Goal: Transaction & Acquisition: Book appointment/travel/reservation

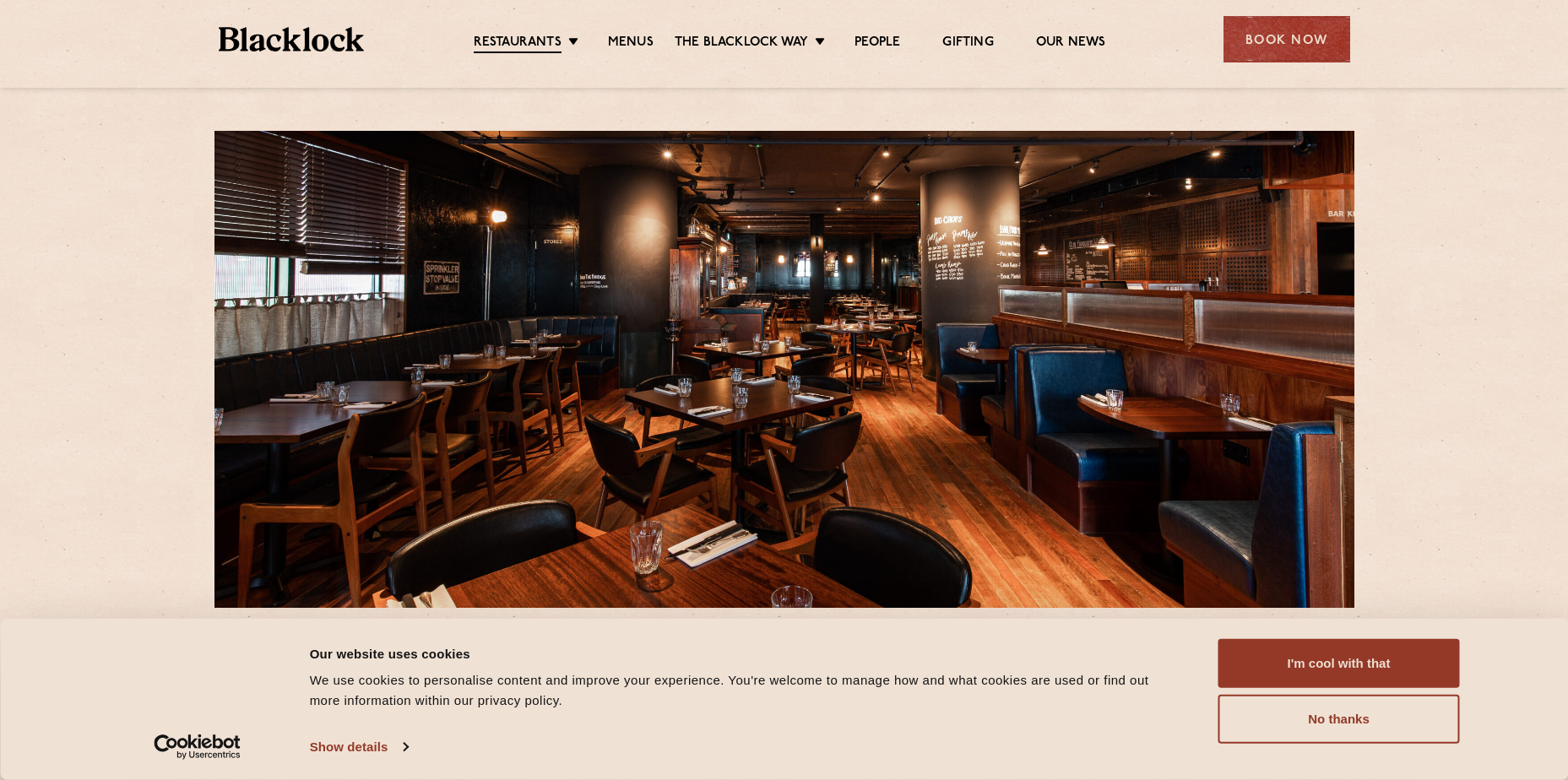
click at [1217, 52] on div "Book Now" at bounding box center [1282, 39] width 135 height 46
click at [1224, 48] on div "Book Now" at bounding box center [1286, 39] width 127 height 46
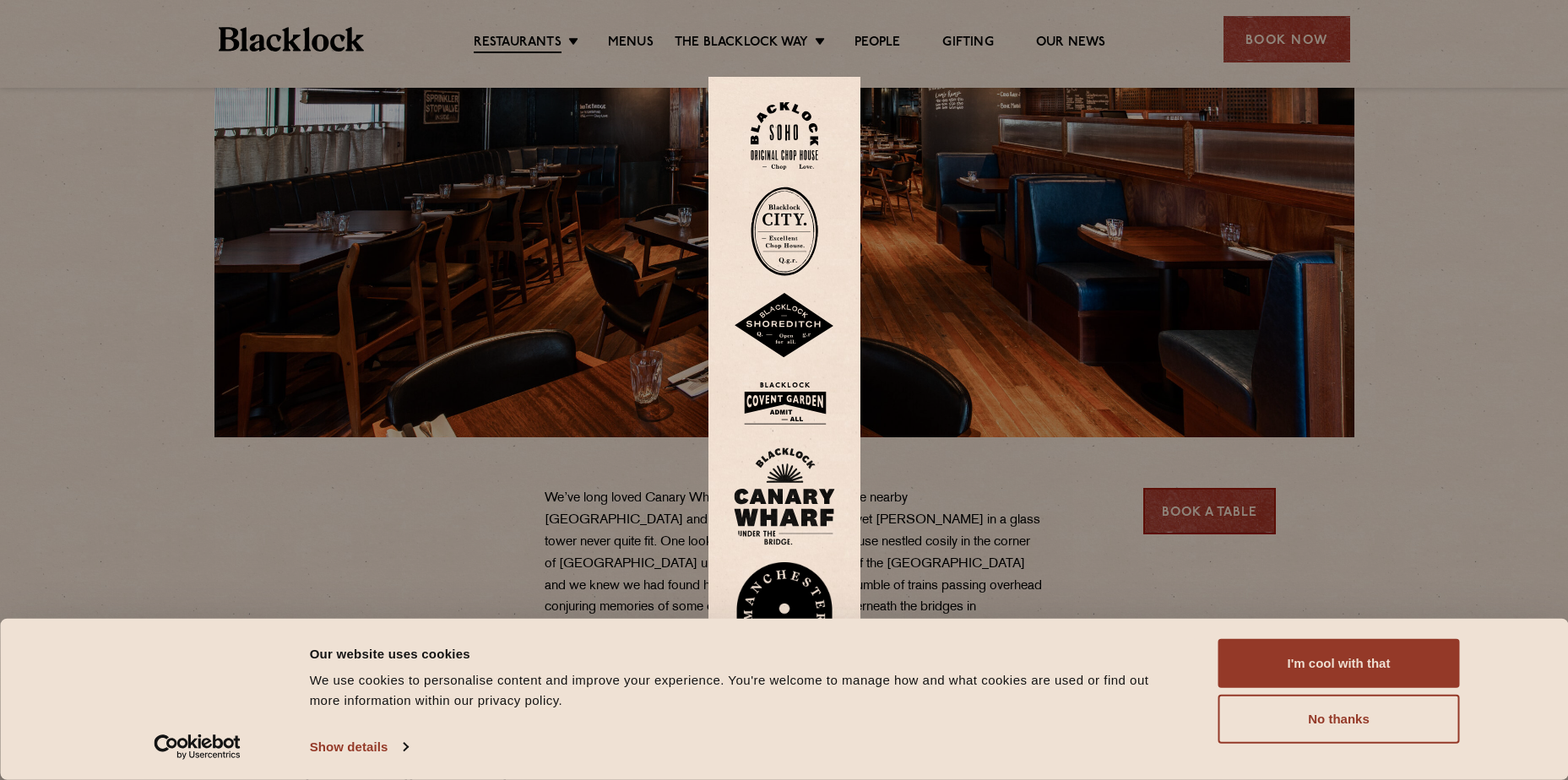
scroll to position [422, 0]
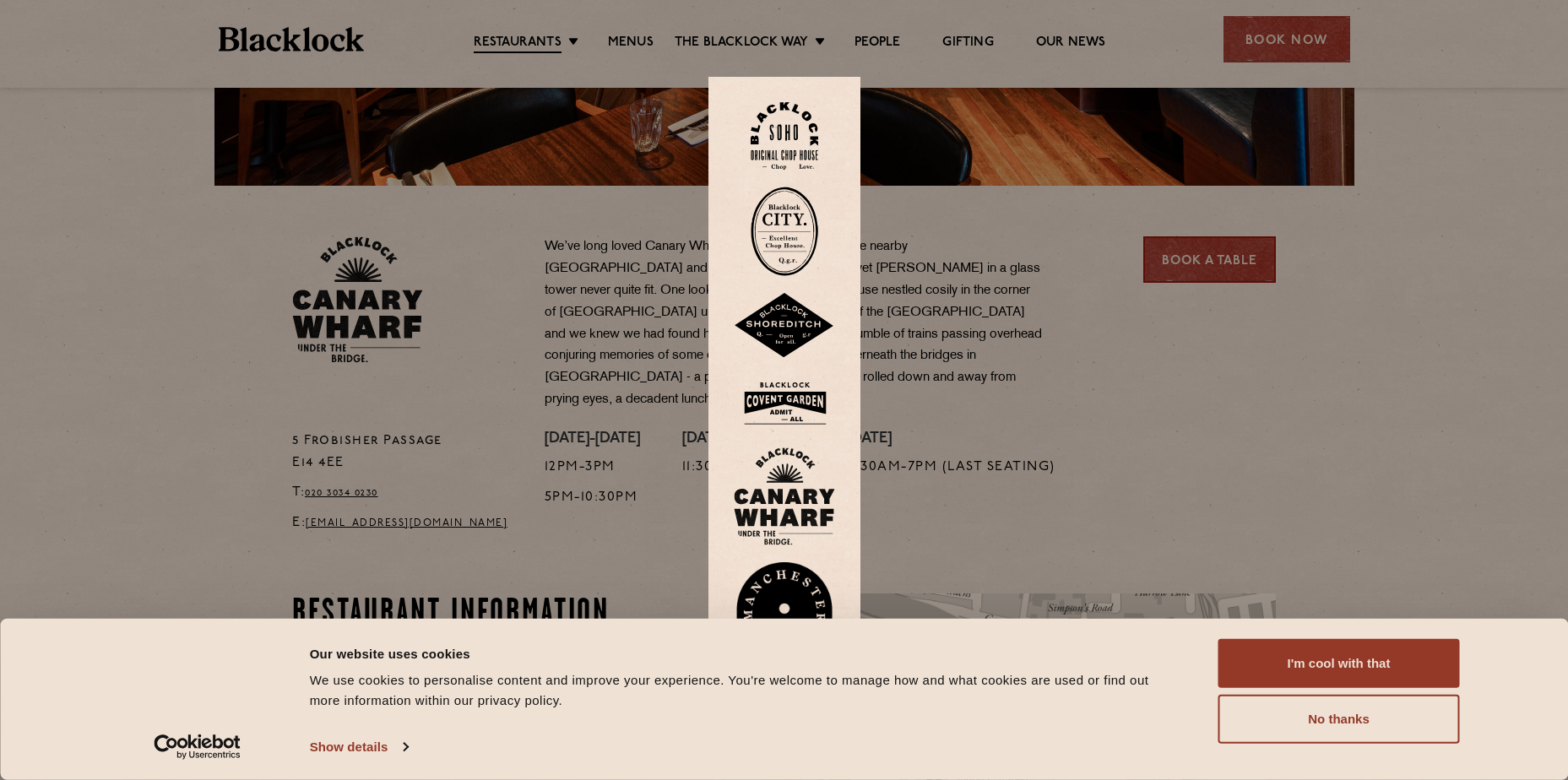
click at [781, 410] on img at bounding box center [784, 403] width 101 height 55
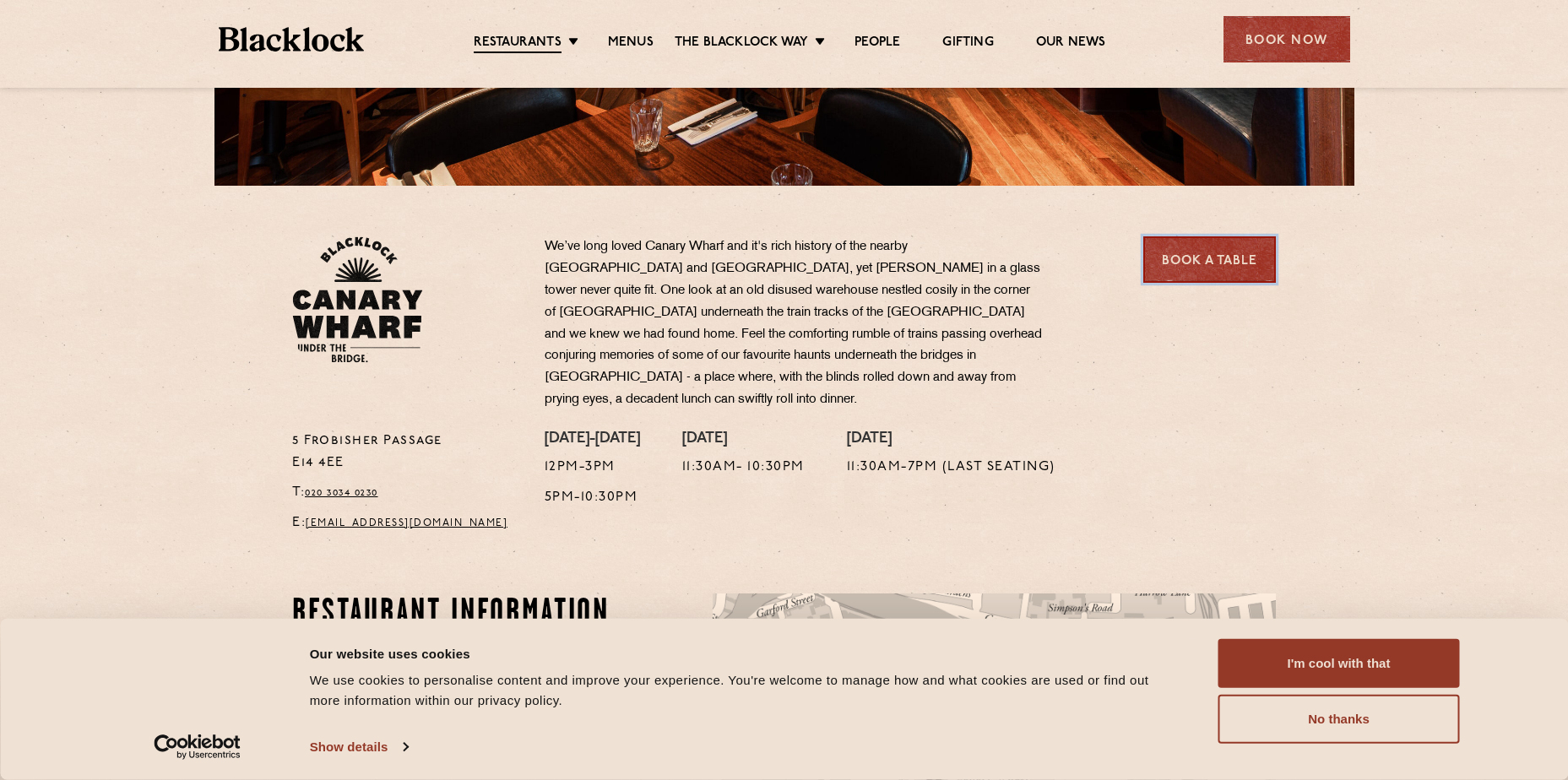
click at [1203, 262] on link "Book a Table" at bounding box center [1209, 259] width 132 height 46
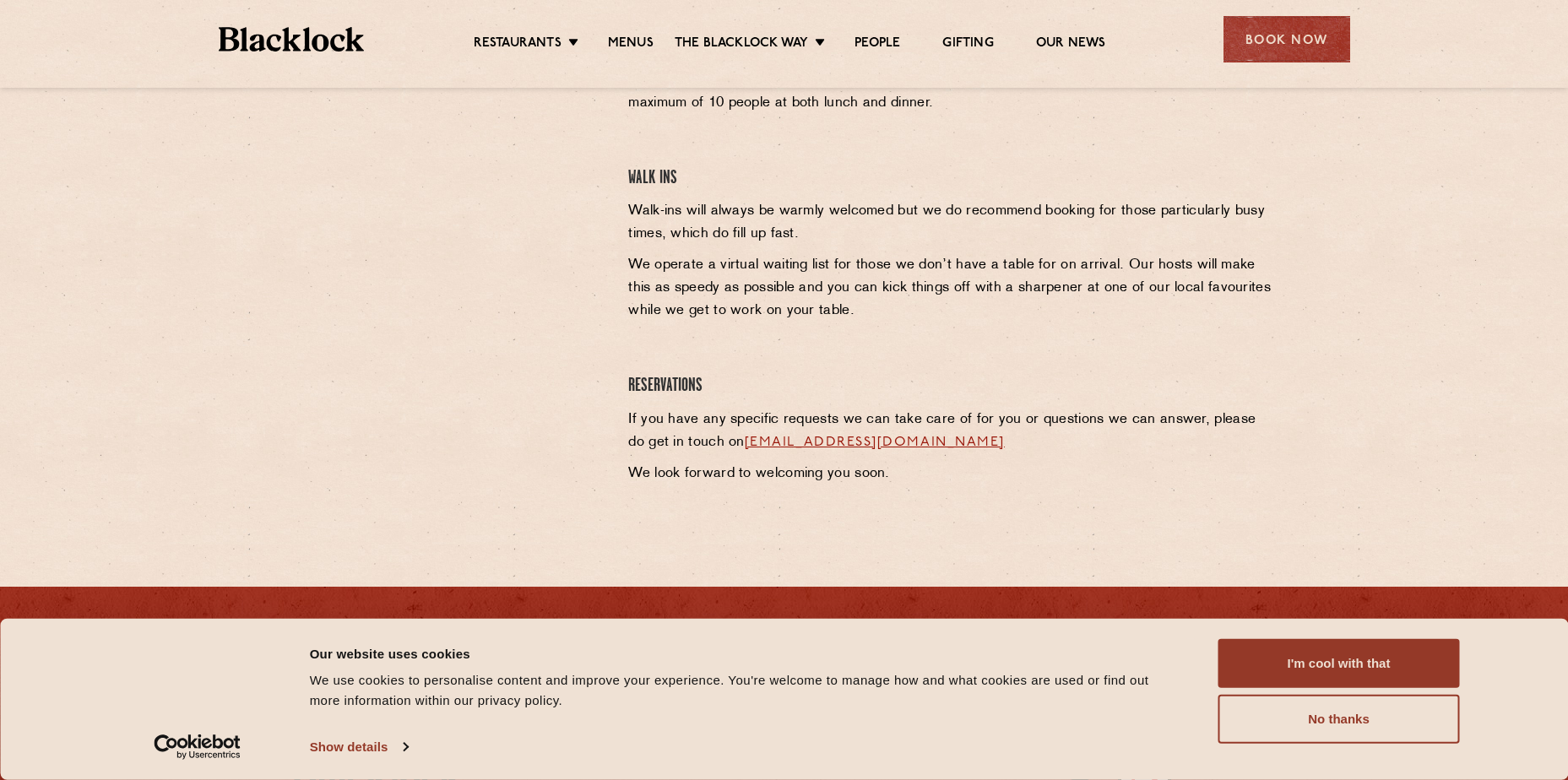
scroll to position [497, 0]
